Goal: Information Seeking & Learning: Learn about a topic

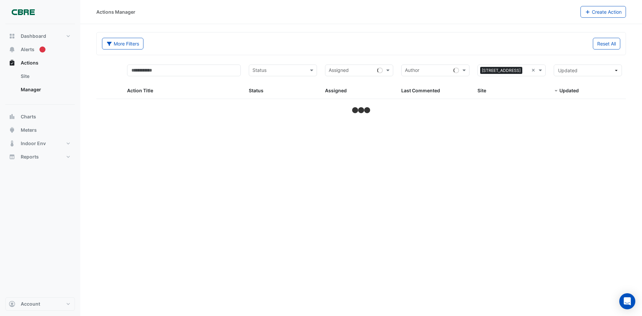
select select "***"
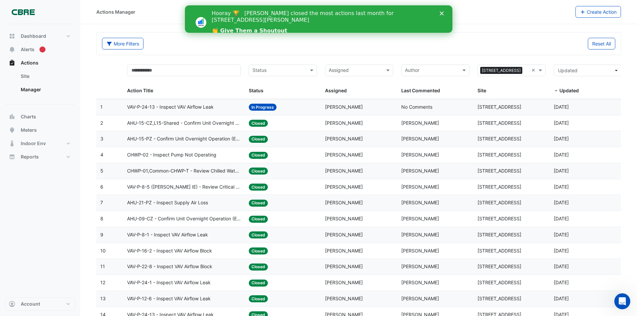
click at [441, 15] on icon "Close" at bounding box center [442, 13] width 4 height 4
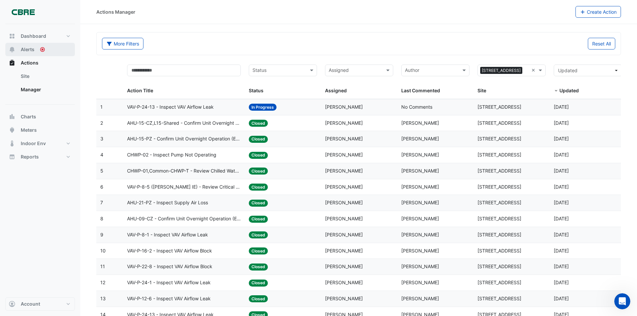
click at [40, 50] on icon "Tooltip anchor" at bounding box center [42, 49] width 5 height 5
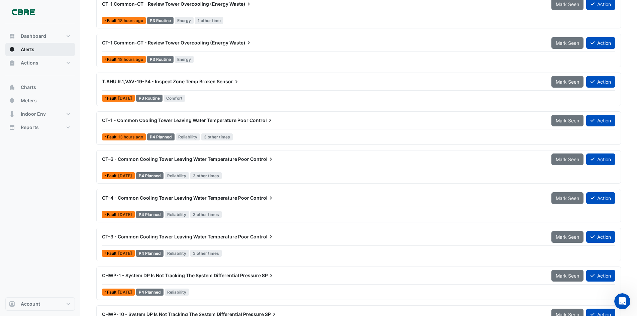
scroll to position [157, 0]
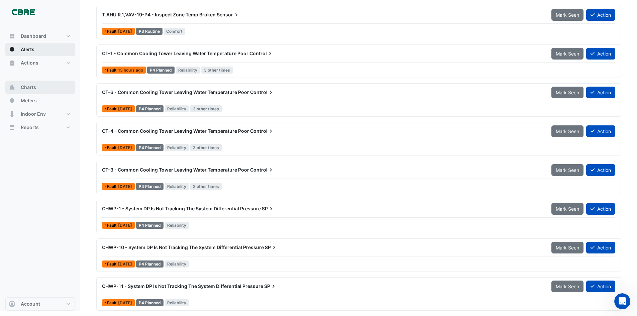
click at [42, 86] on button "Charts" at bounding box center [40, 87] width 70 height 13
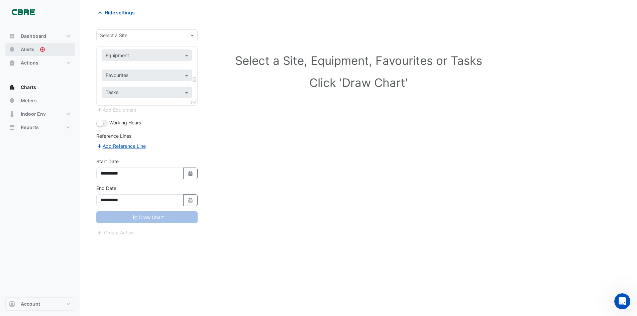
click at [142, 36] on input "text" at bounding box center [140, 35] width 81 height 7
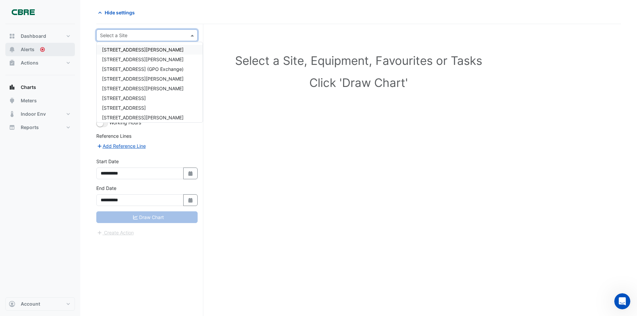
click at [143, 51] on div "[STREET_ADDRESS][PERSON_NAME]" at bounding box center [150, 50] width 106 height 10
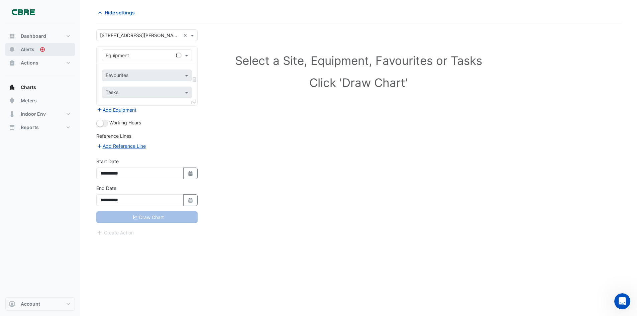
click at [142, 63] on div "Equipment" at bounding box center [147, 55] width 101 height 17
click at [139, 58] on input "text" at bounding box center [140, 55] width 69 height 7
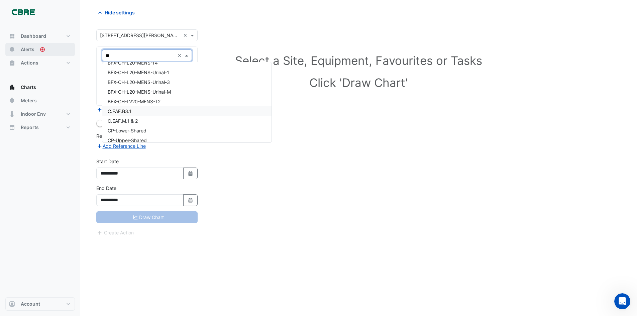
scroll to position [0, 0]
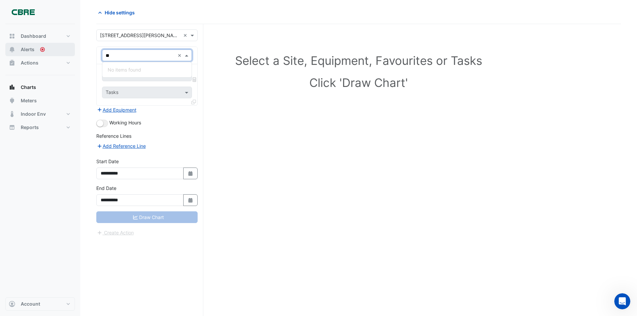
type input "*"
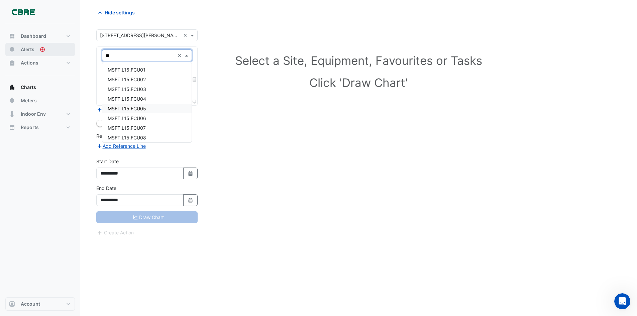
type input "*"
click at [167, 67] on div "T.GEF R.1" at bounding box center [186, 66] width 169 height 10
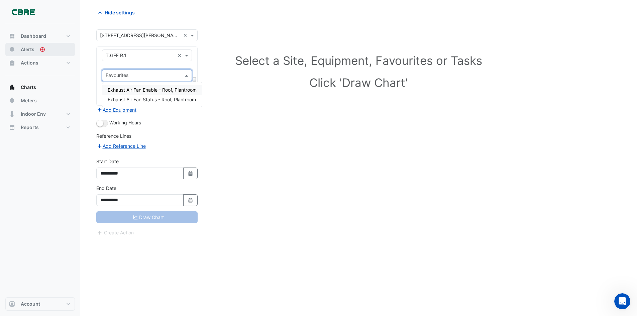
click at [161, 80] on div at bounding box center [143, 76] width 76 height 9
click at [163, 98] on span "Exhaust Air Fan Status - Roof, Plantroom" at bounding box center [152, 100] width 88 height 6
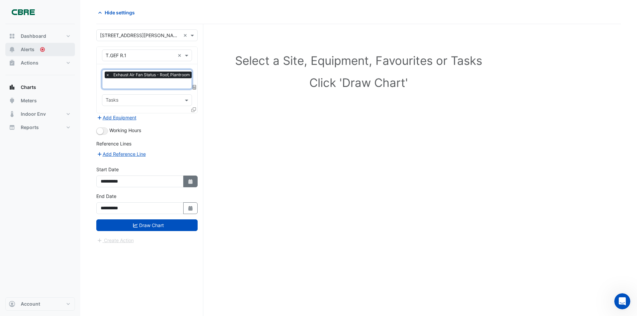
click at [191, 183] on fa-icon "Select Date" at bounding box center [191, 182] width 6 height 6
select select "*"
select select "****"
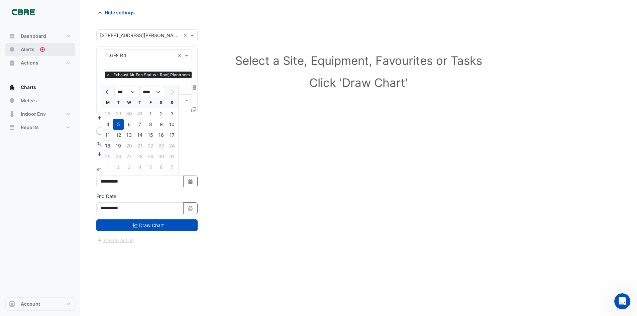
click at [110, 135] on div "11" at bounding box center [107, 135] width 11 height 11
type input "**********"
click at [190, 209] on icon "button" at bounding box center [190, 208] width 4 height 5
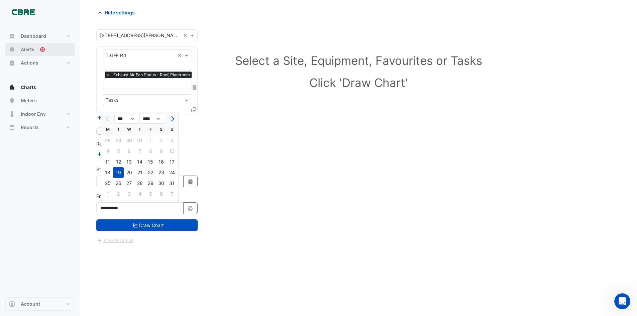
click at [154, 175] on div "22" at bounding box center [150, 172] width 11 height 11
type input "**********"
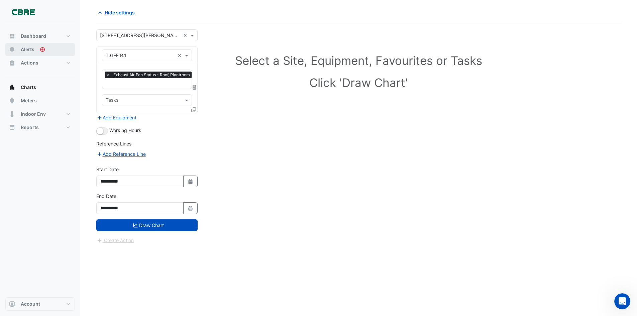
drag, startPoint x: 164, startPoint y: 226, endPoint x: 174, endPoint y: 227, distance: 10.1
click at [164, 226] on button "Draw Chart" at bounding box center [146, 225] width 101 height 12
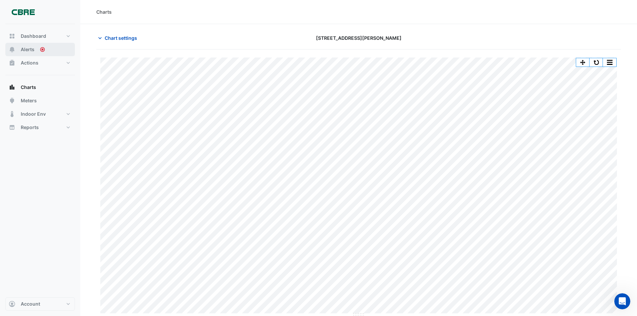
click at [597, 61] on button "button" at bounding box center [596, 62] width 13 height 8
